Goal: Task Accomplishment & Management: Use online tool/utility

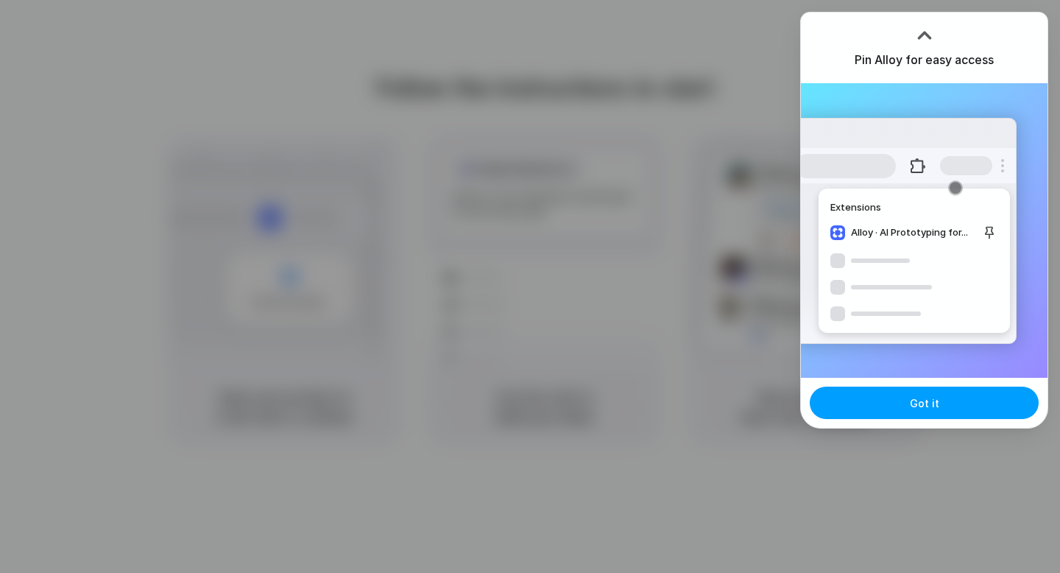
click at [897, 407] on button "Got it" at bounding box center [924, 403] width 229 height 32
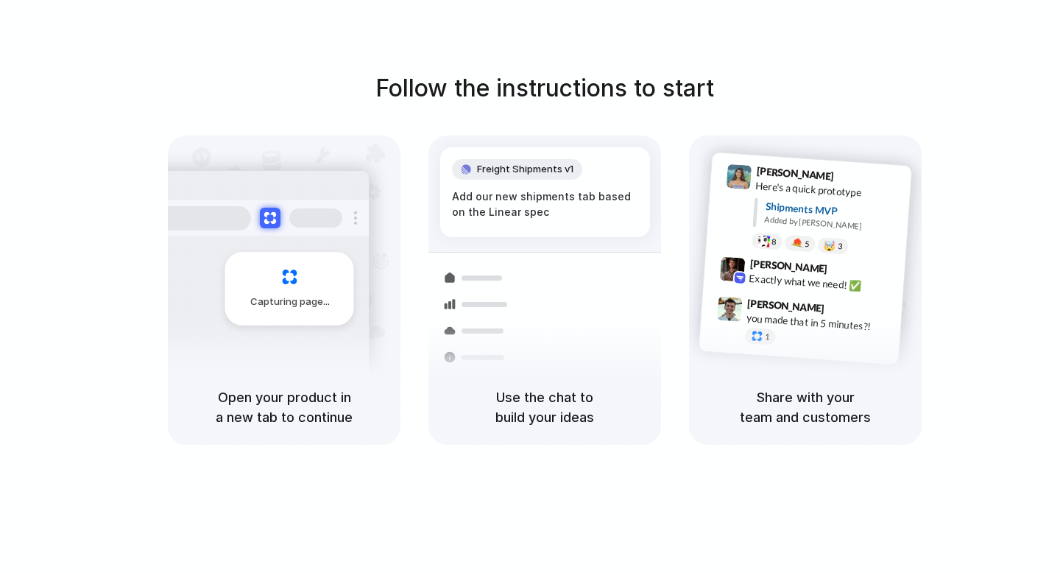
click at [897, 407] on button "Got it" at bounding box center [997, 403] width 229 height 32
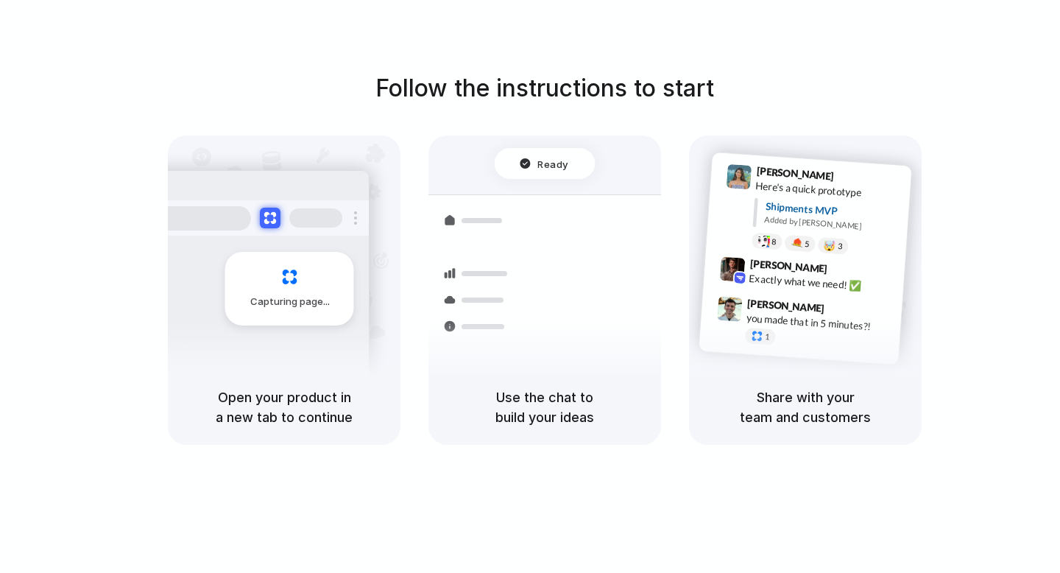
click at [819, 424] on h5 "Share with your team and customers" at bounding box center [805, 407] width 197 height 40
click at [951, 71] on div "Follow the instructions to start Capturing page Open your product in a new tab …" at bounding box center [545, 258] width 1060 height 374
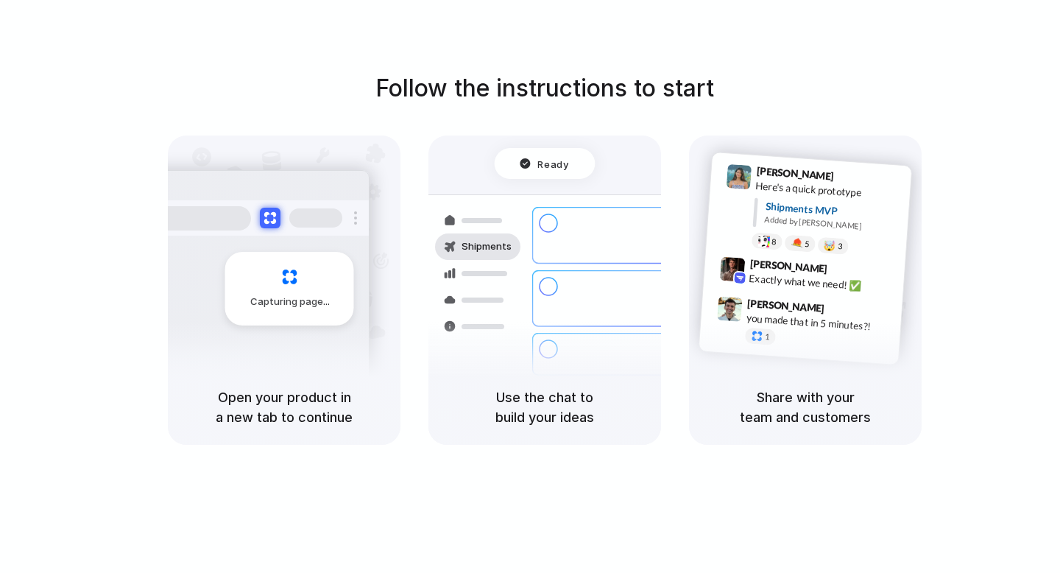
click at [530, 286] on div at bounding box center [530, 286] width 0 height 0
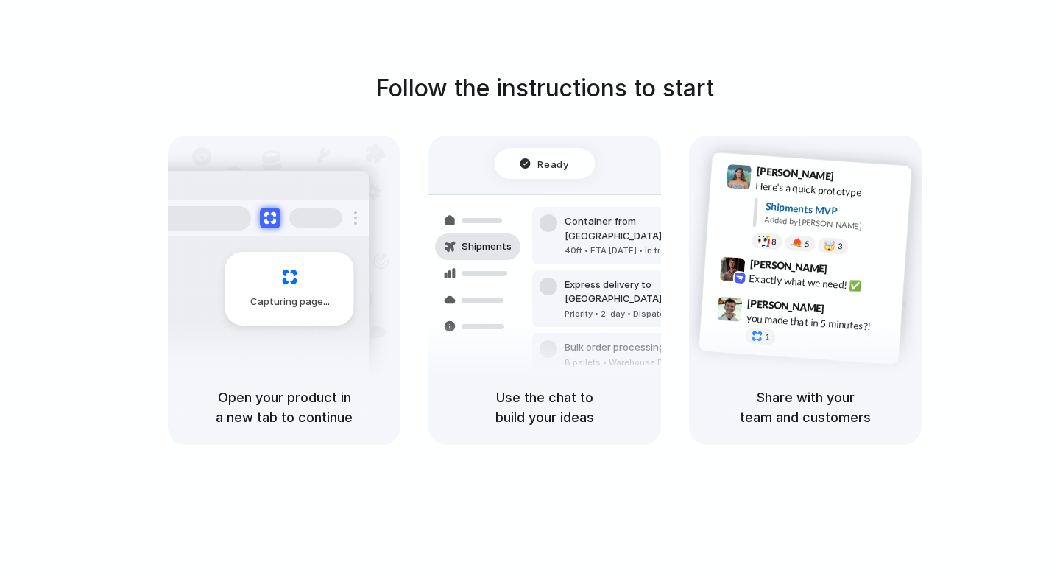
click at [530, 286] on div at bounding box center [530, 286] width 0 height 0
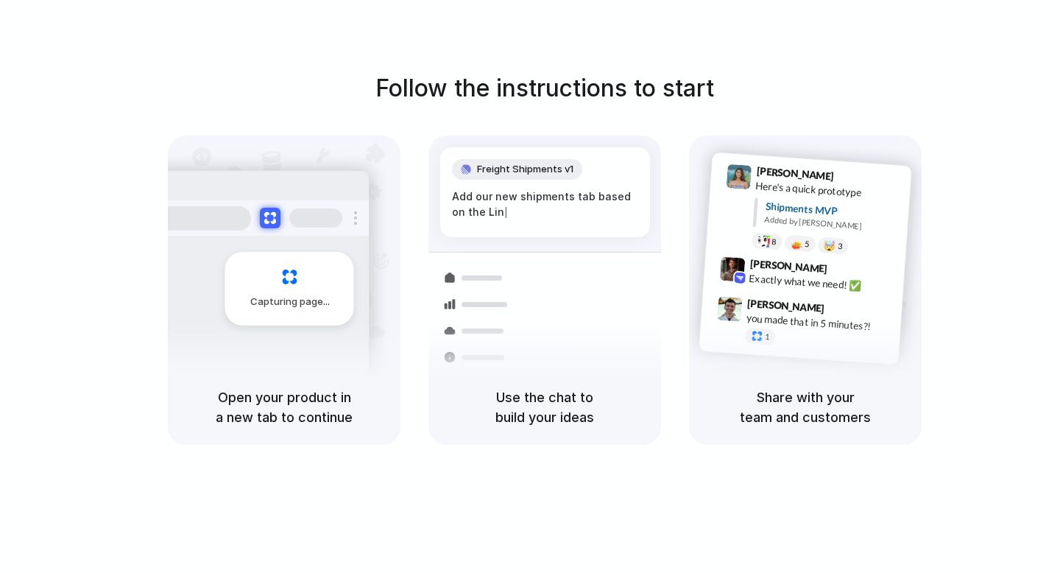
click at [530, 286] on div at bounding box center [530, 286] width 0 height 0
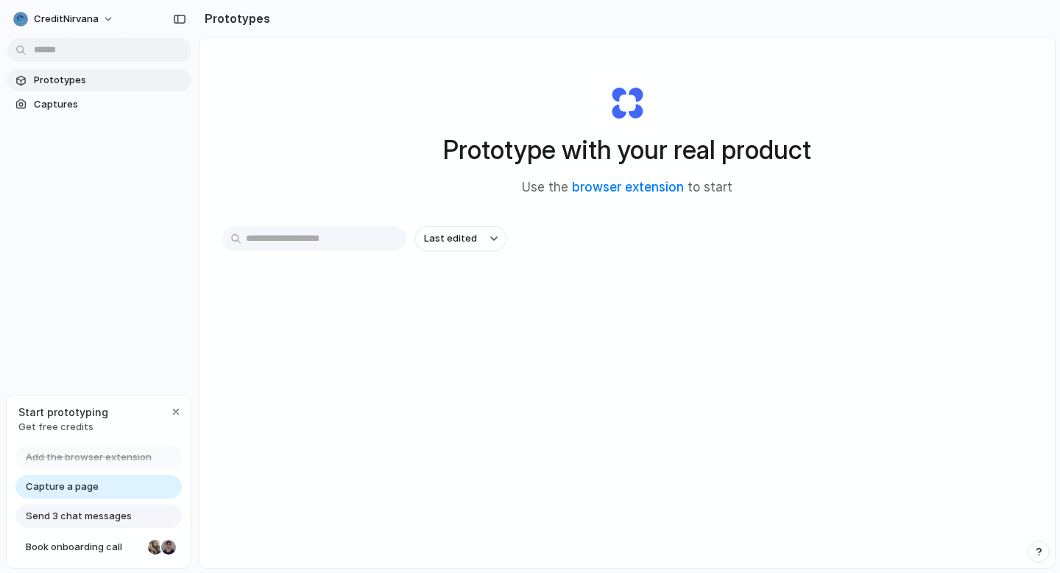
click at [112, 425] on div "Start prototyping Get free credits" at bounding box center [99, 419] width 184 height 48
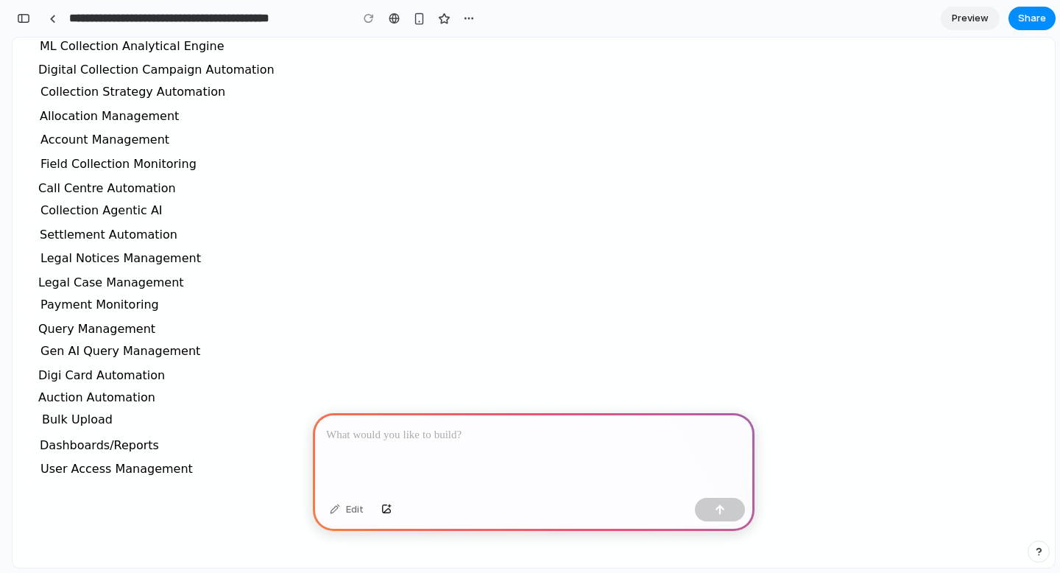
click at [471, 434] on p at bounding box center [533, 435] width 415 height 18
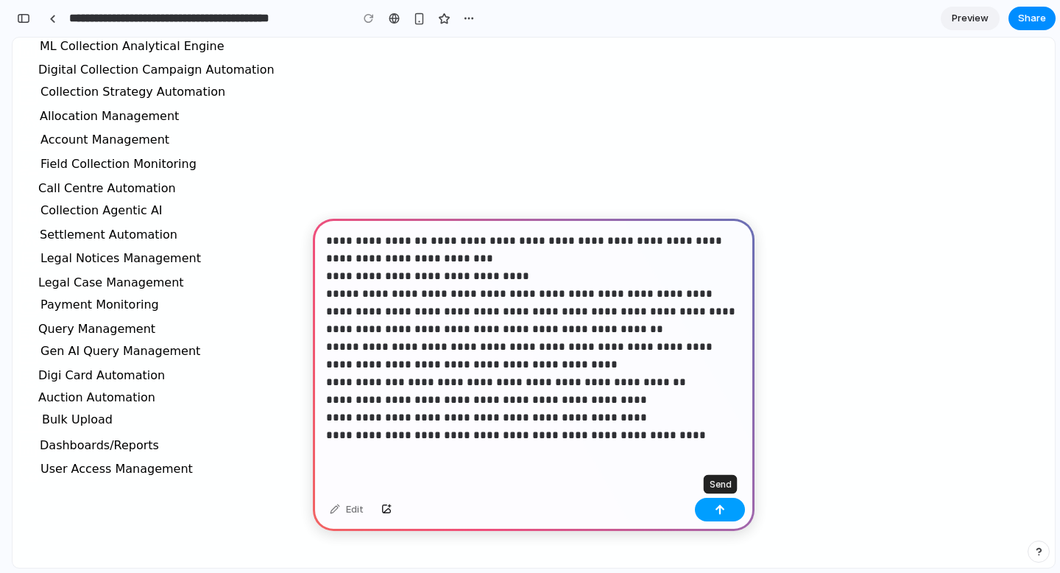
click at [725, 509] on button "button" at bounding box center [720, 510] width 50 height 24
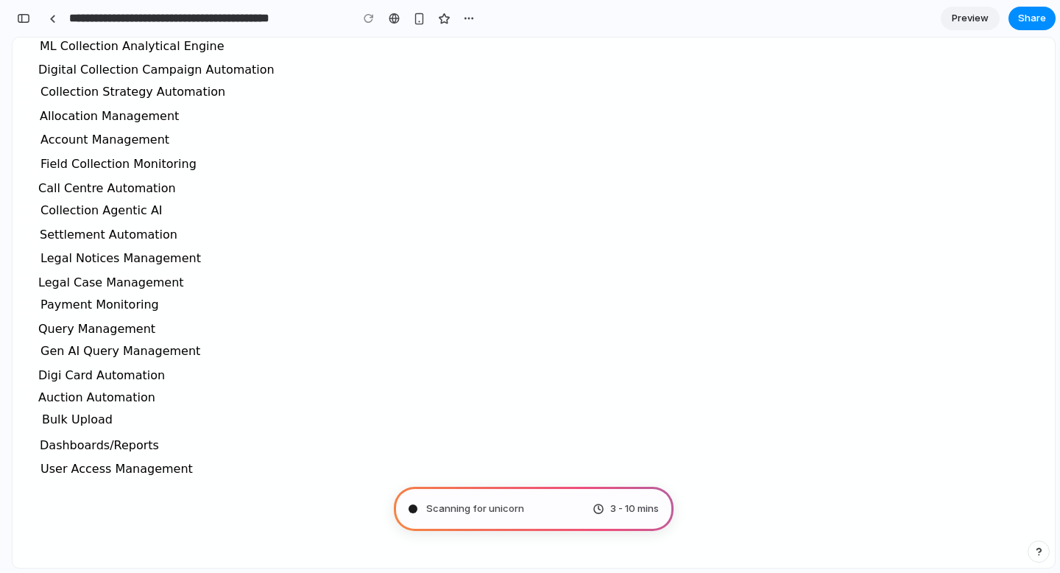
type input "**********"
